Goal: Check status: Check status

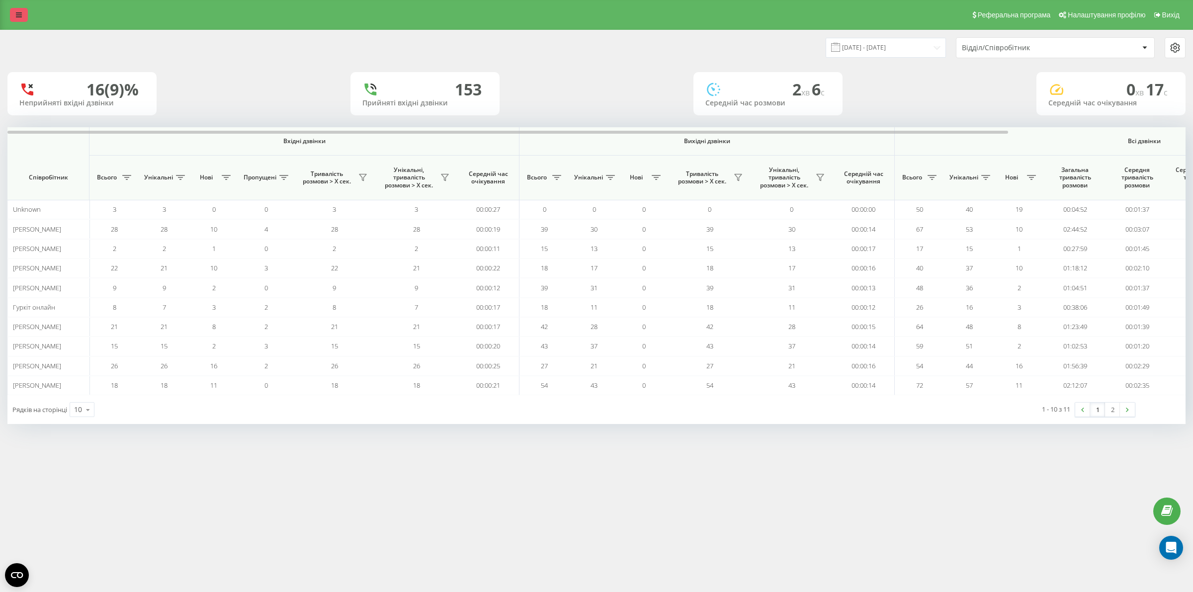
click at [15, 11] on link at bounding box center [19, 15] width 18 height 14
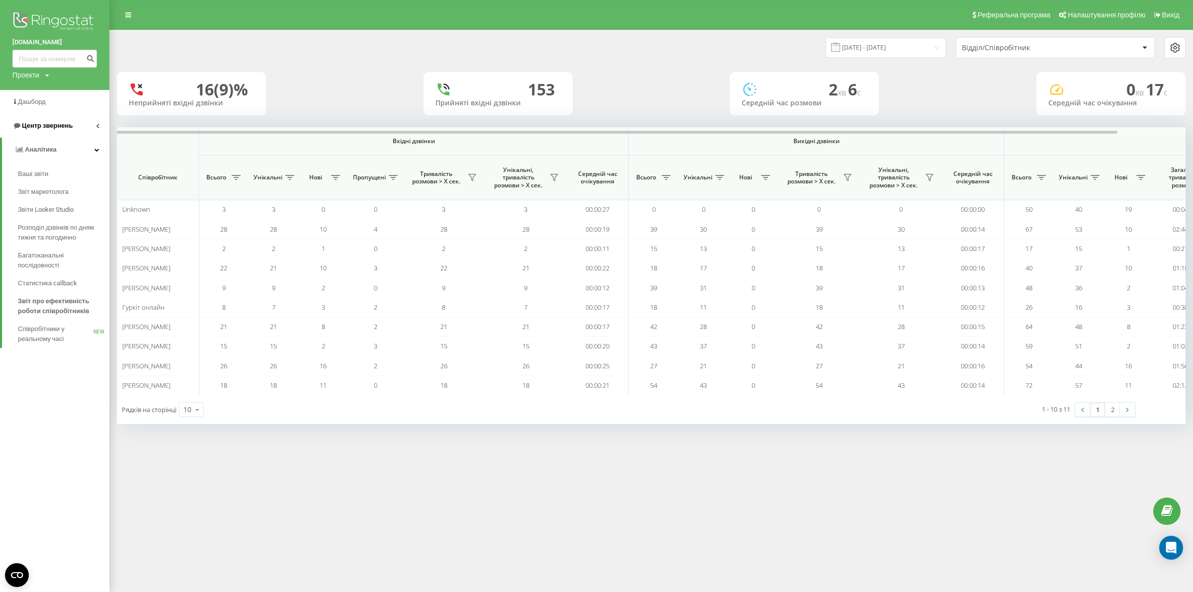
click at [46, 127] on span "Центр звернень" at bounding box center [47, 125] width 51 height 7
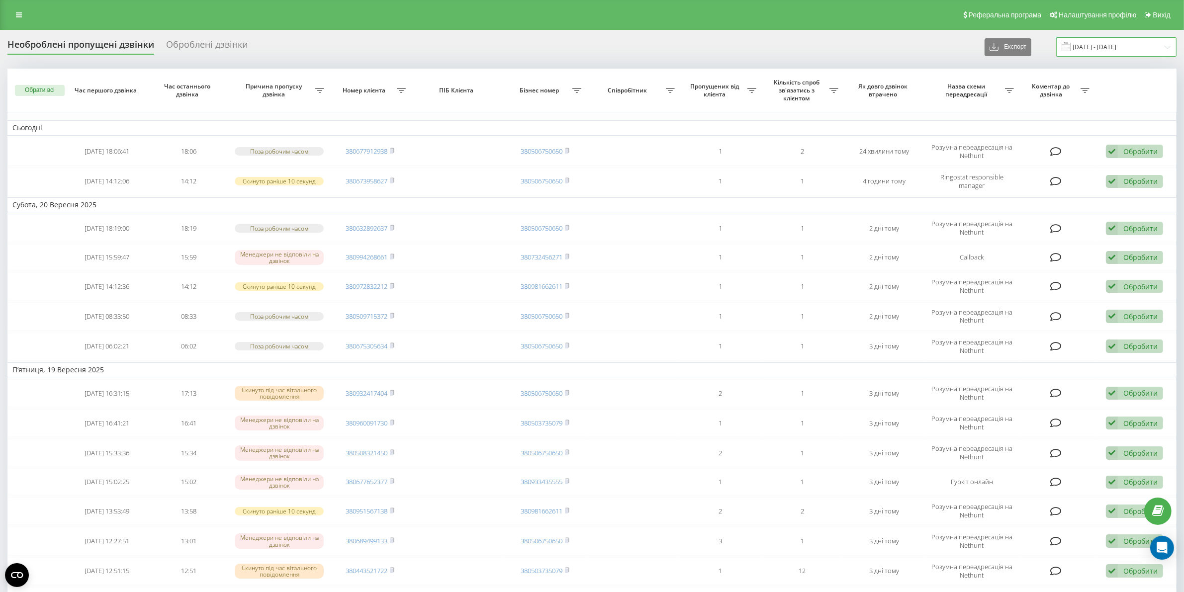
click at [1155, 42] on input "[DATE] - [DATE]" at bounding box center [1116, 46] width 120 height 19
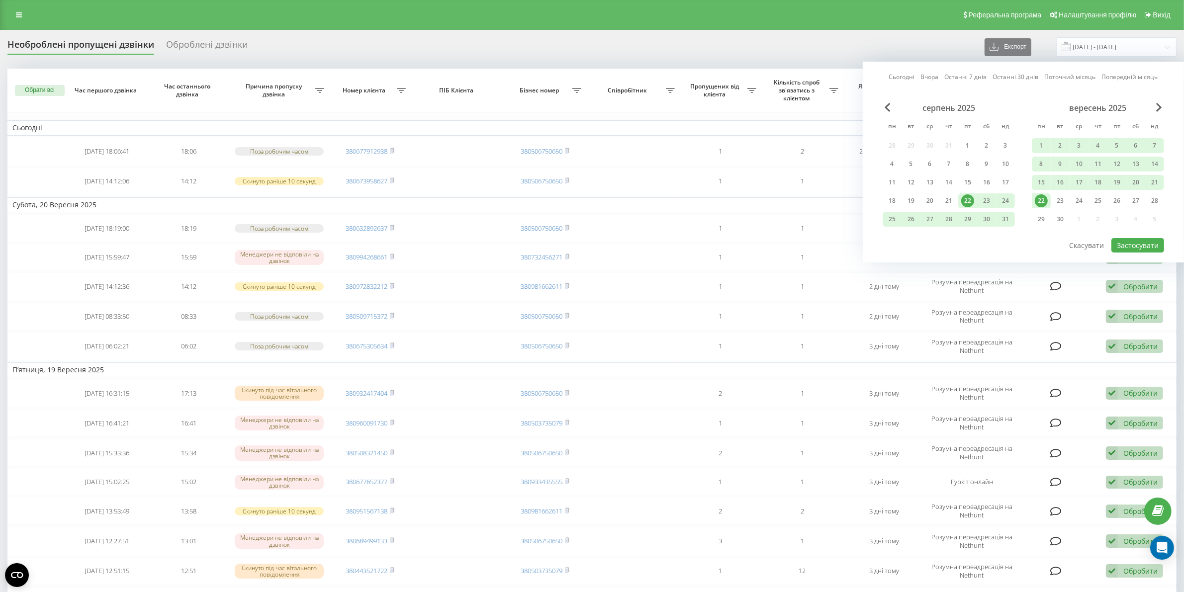
click at [1043, 195] on div "22" at bounding box center [1041, 200] width 13 height 13
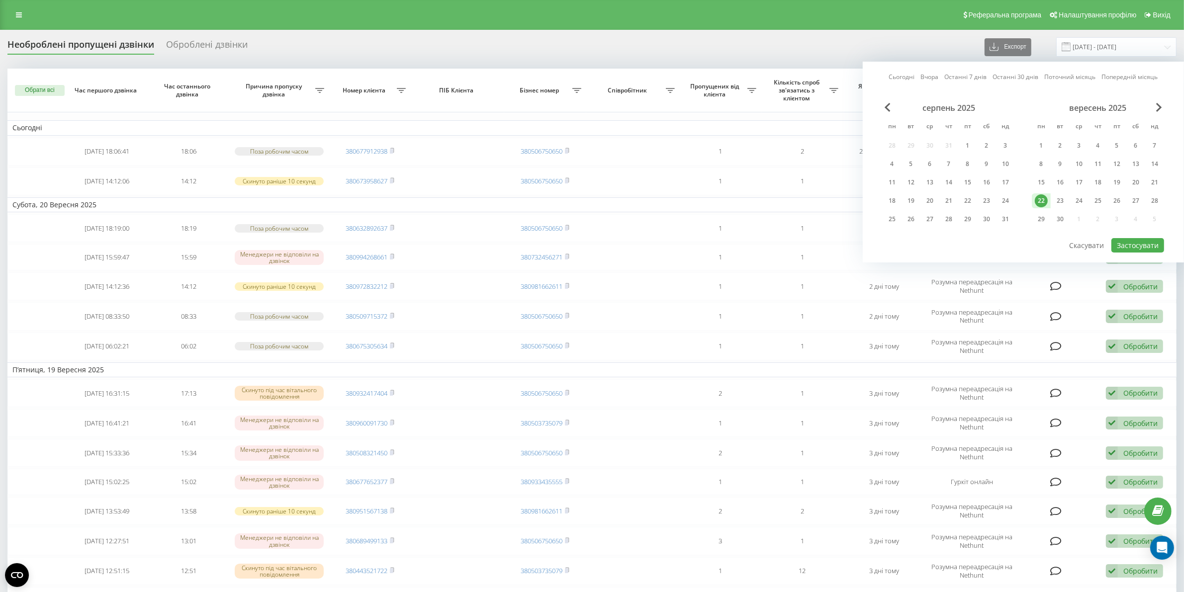
click at [1043, 195] on div "22" at bounding box center [1041, 200] width 13 height 13
click at [1140, 245] on button "Застосувати" at bounding box center [1137, 245] width 53 height 14
type input "[DATE] - [DATE]"
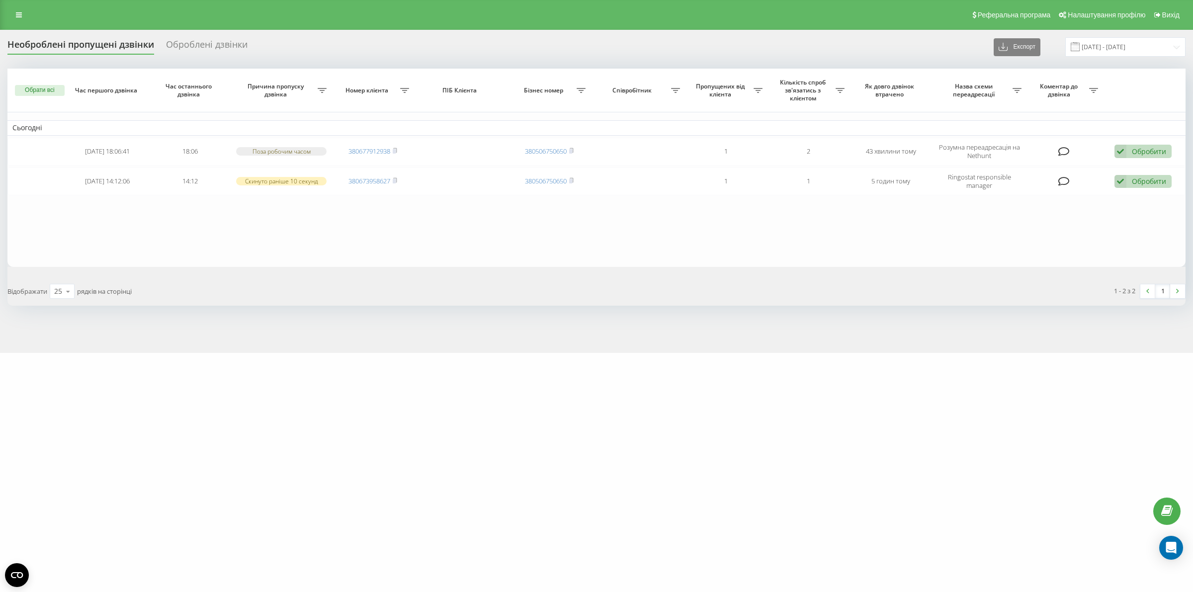
click at [809, 453] on div "motoblok.biz Проекти motoblok.biz Дашборд Центр звернень Журнал дзвінків Журнал…" at bounding box center [596, 296] width 1193 height 592
